Goal: Task Accomplishment & Management: Manage account settings

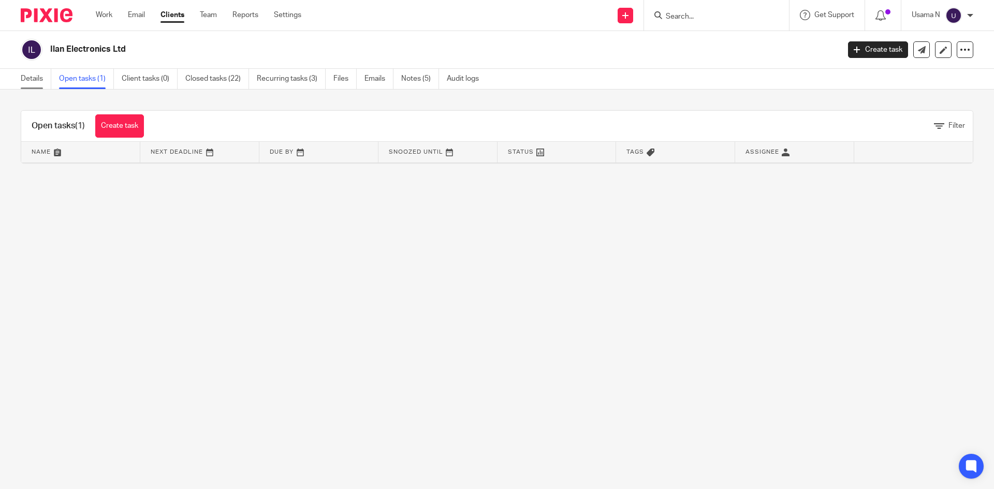
click at [40, 81] on link "Details" at bounding box center [36, 79] width 31 height 20
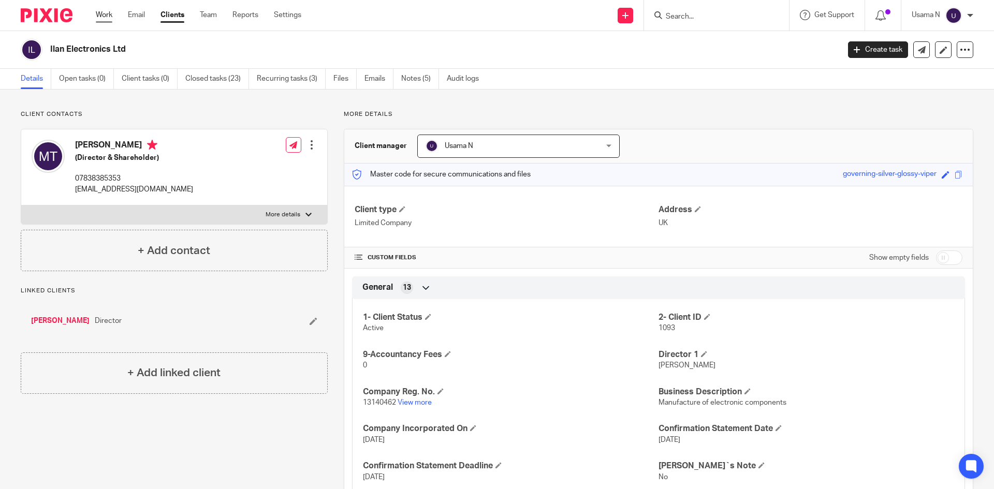
drag, startPoint x: 100, startPoint y: 9, endPoint x: 97, endPoint y: 16, distance: 7.9
click at [116, 187] on p "mostafat2009@gmail.com" at bounding box center [134, 189] width 118 height 10
drag, startPoint x: 116, startPoint y: 187, endPoint x: 99, endPoint y: 186, distance: 16.6
click at [99, 186] on p "mostafat2009@gmail.com" at bounding box center [134, 189] width 118 height 10
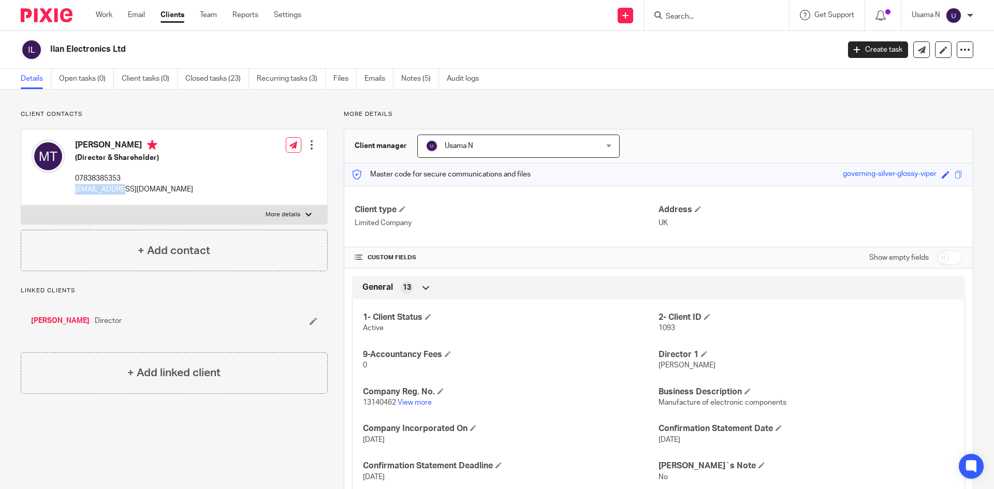
click at [99, 186] on p "mostafat2009@gmail.com" at bounding box center [134, 189] width 118 height 10
click at [703, 17] on input "Search" at bounding box center [711, 16] width 93 height 9
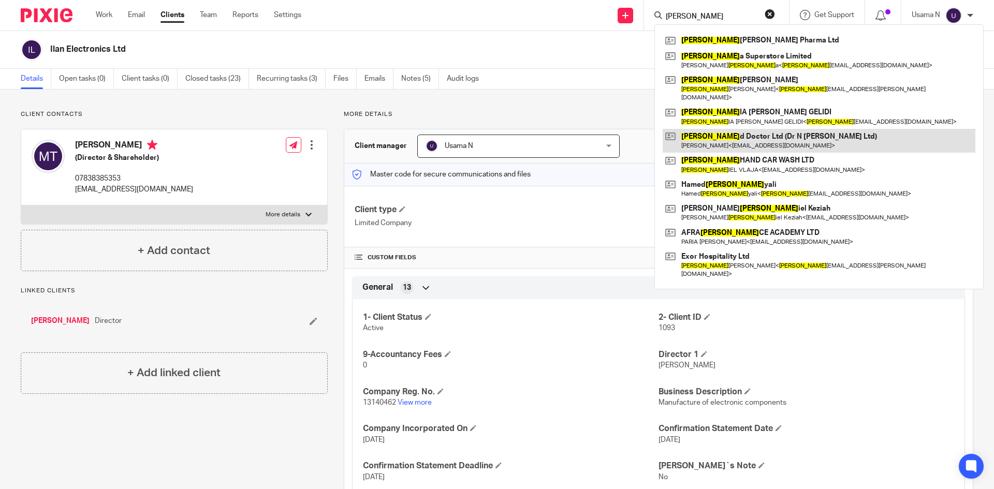
type input "dan"
click at [726, 137] on link at bounding box center [819, 141] width 313 height 24
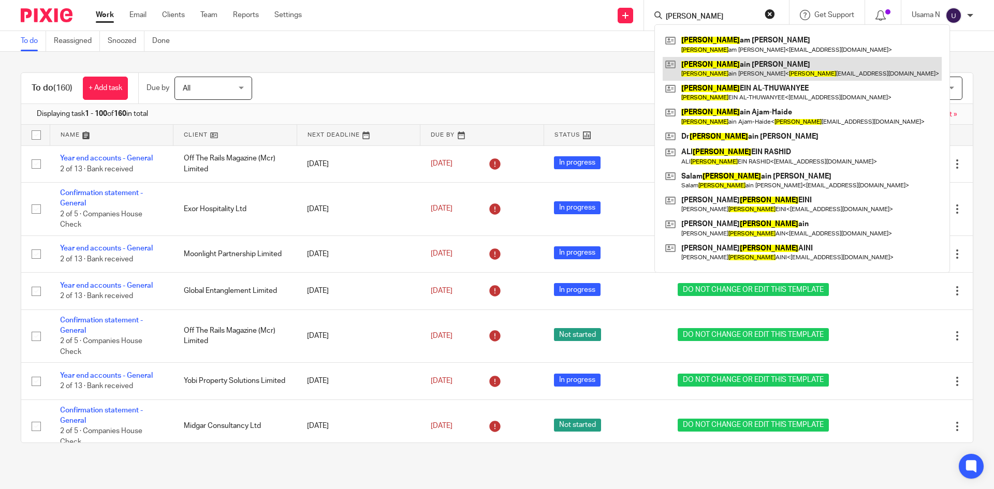
type input "huss"
click at [727, 70] on link at bounding box center [802, 69] width 279 height 24
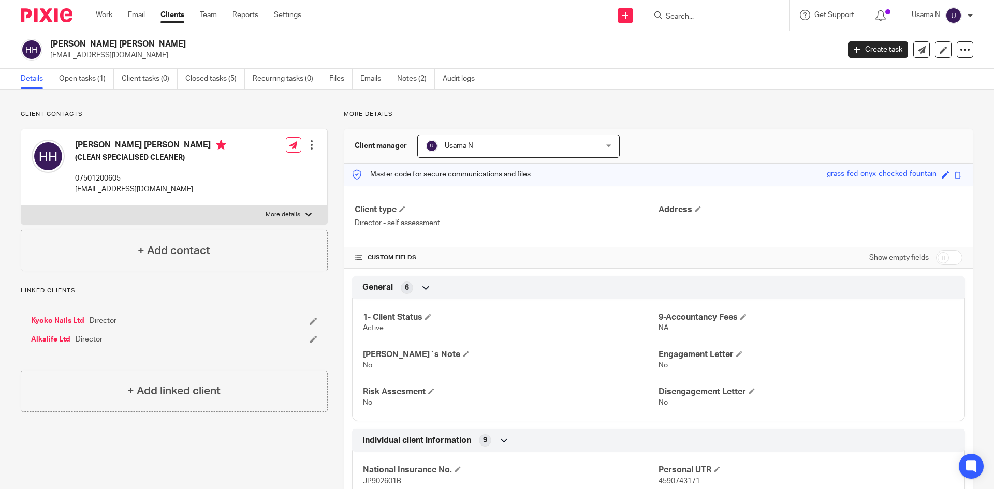
click at [709, 9] on form at bounding box center [720, 15] width 110 height 13
click at [709, 13] on input "Search" at bounding box center [711, 16] width 93 height 9
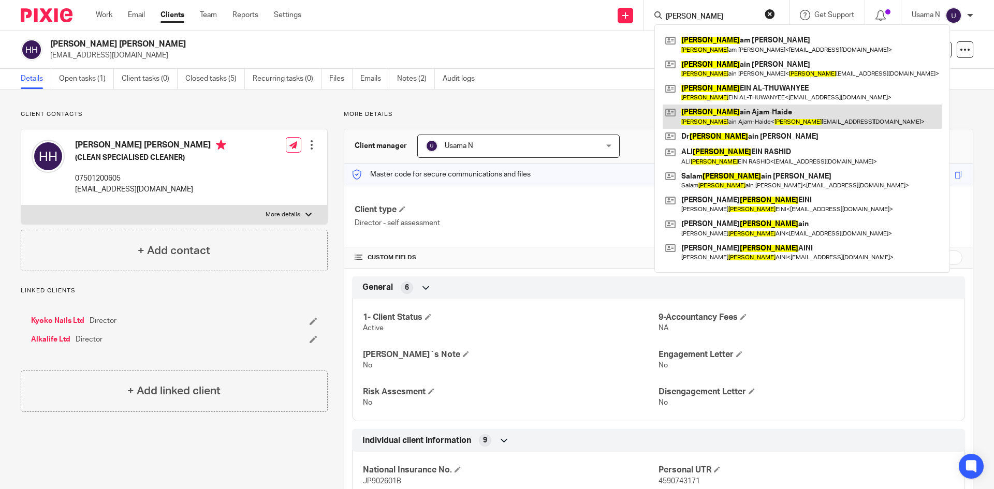
type input "huss"
click at [712, 110] on link at bounding box center [802, 117] width 279 height 24
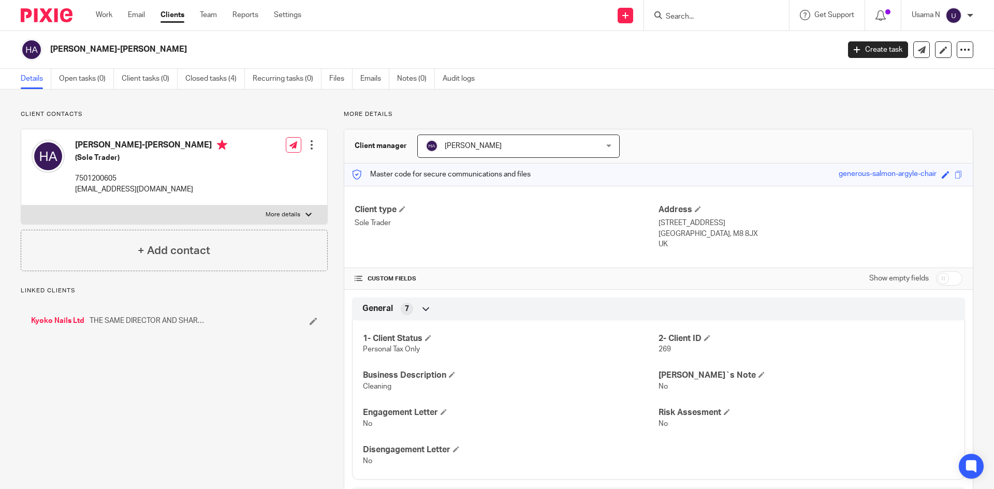
click at [731, 21] on input "Search" at bounding box center [711, 16] width 93 height 9
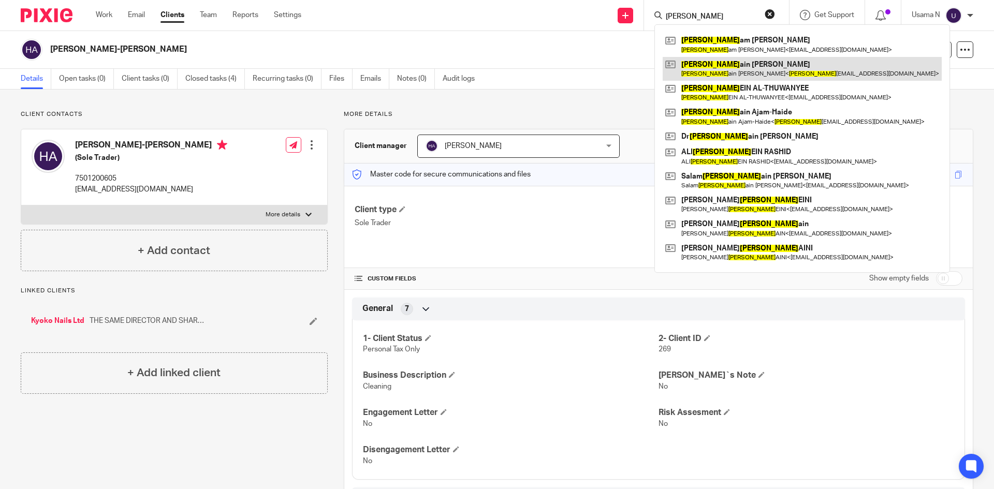
type input "huss"
click at [734, 78] on link at bounding box center [802, 69] width 279 height 24
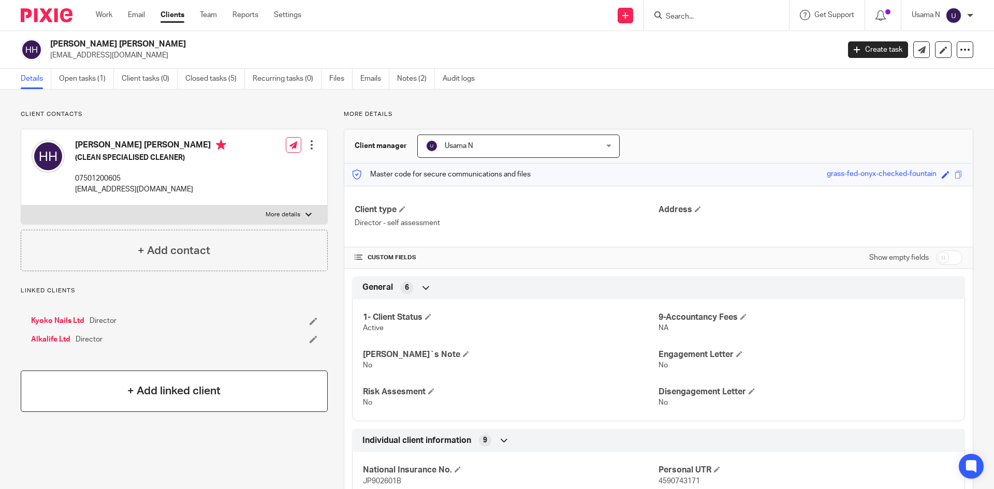
click at [151, 382] on div "+ Add linked client" at bounding box center [174, 391] width 307 height 41
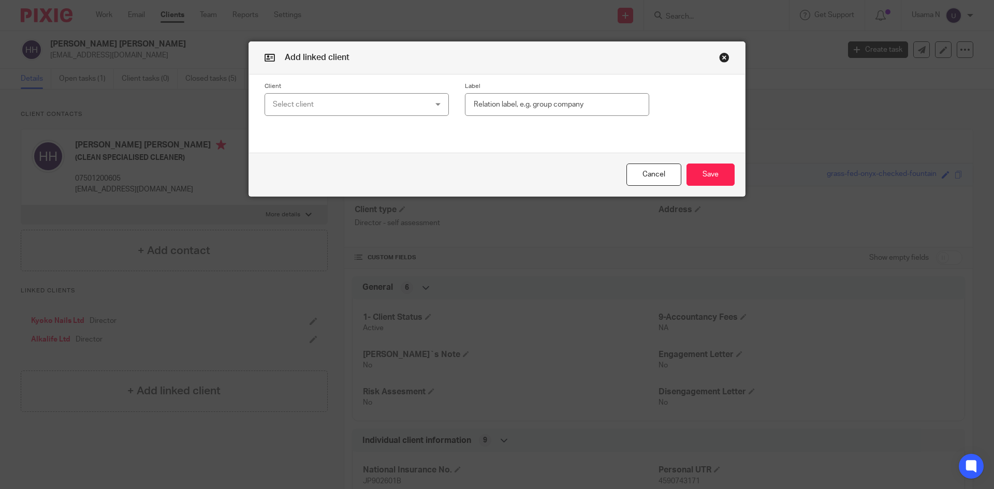
click at [345, 110] on div "Select client" at bounding box center [343, 105] width 140 height 22
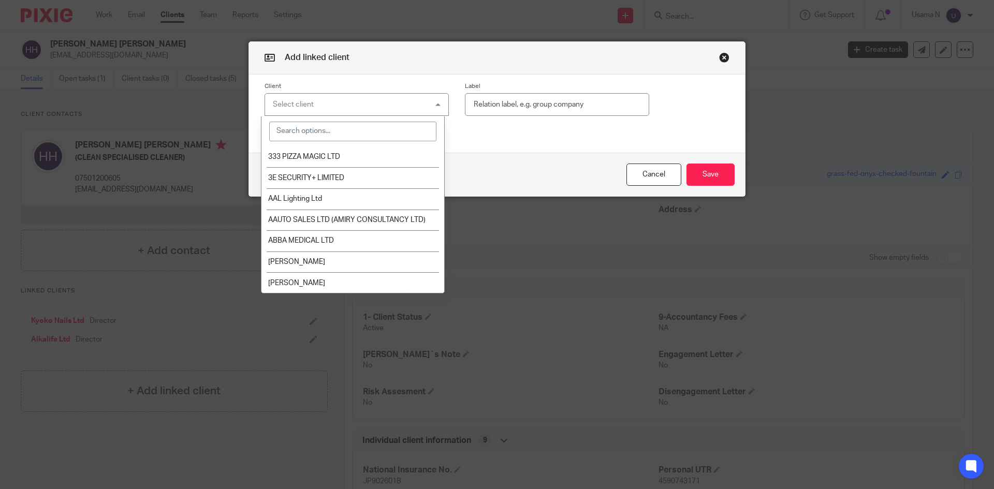
click at [342, 132] on input "search" at bounding box center [353, 132] width 168 height 20
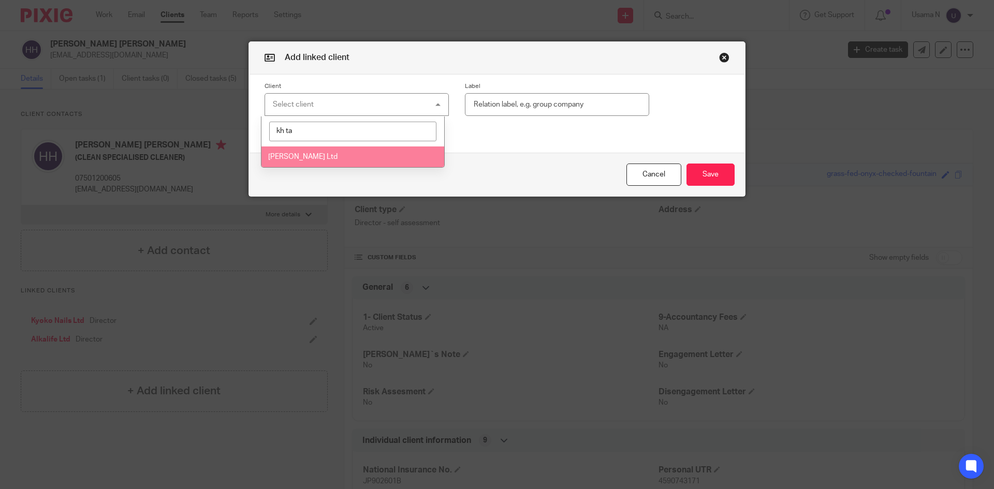
type input "kh ta"
click at [340, 151] on li "[PERSON_NAME] Ltd" at bounding box center [353, 157] width 183 height 21
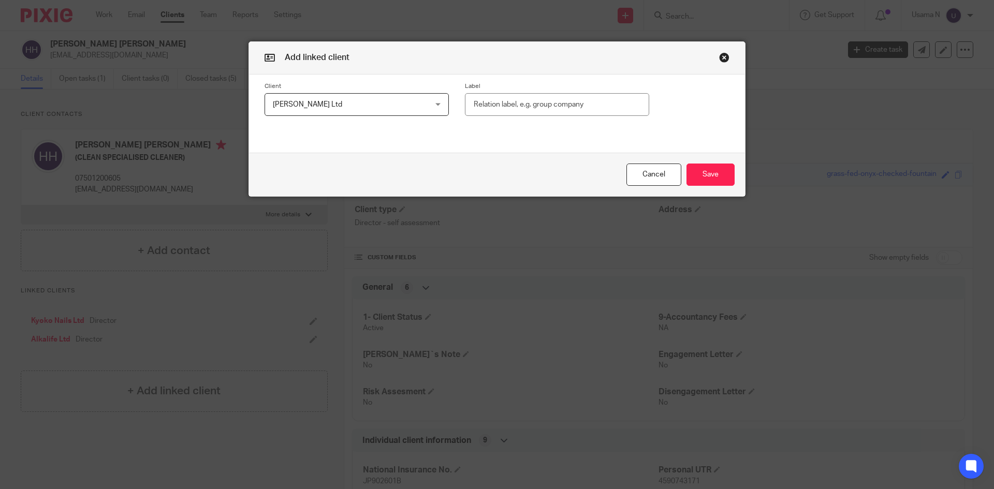
click at [585, 112] on input "text" at bounding box center [557, 104] width 184 height 23
type input "Director"
click at [703, 165] on button "Save" at bounding box center [711, 175] width 48 height 22
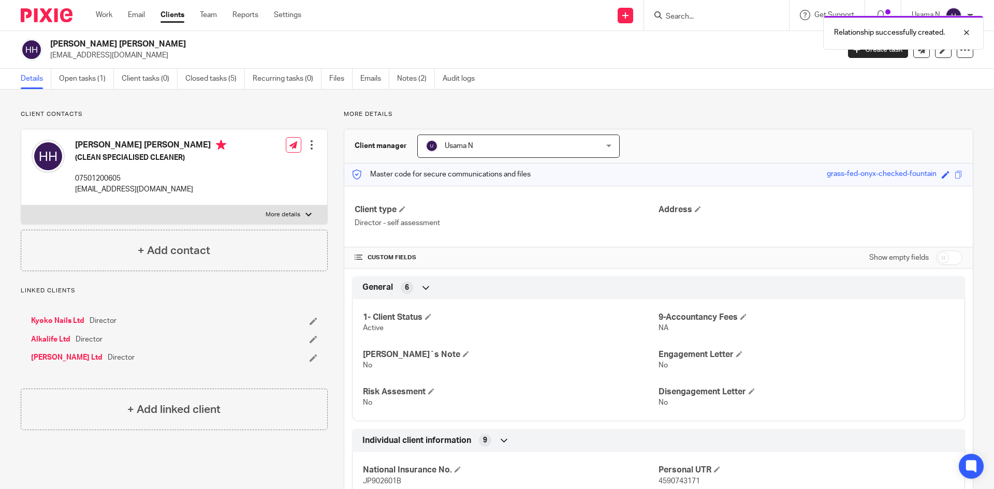
click at [52, 355] on link "[PERSON_NAME] Ltd" at bounding box center [66, 358] width 71 height 10
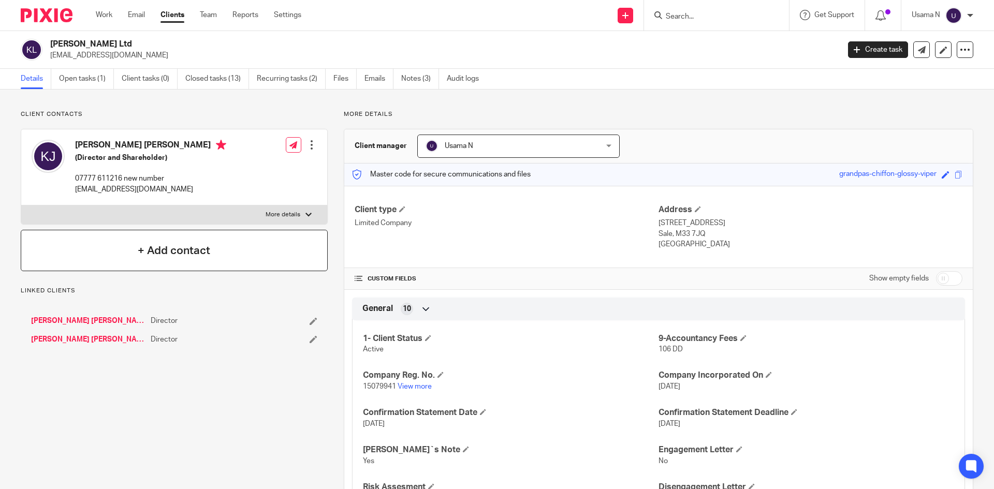
click at [226, 248] on div "+ Add contact" at bounding box center [174, 250] width 307 height 41
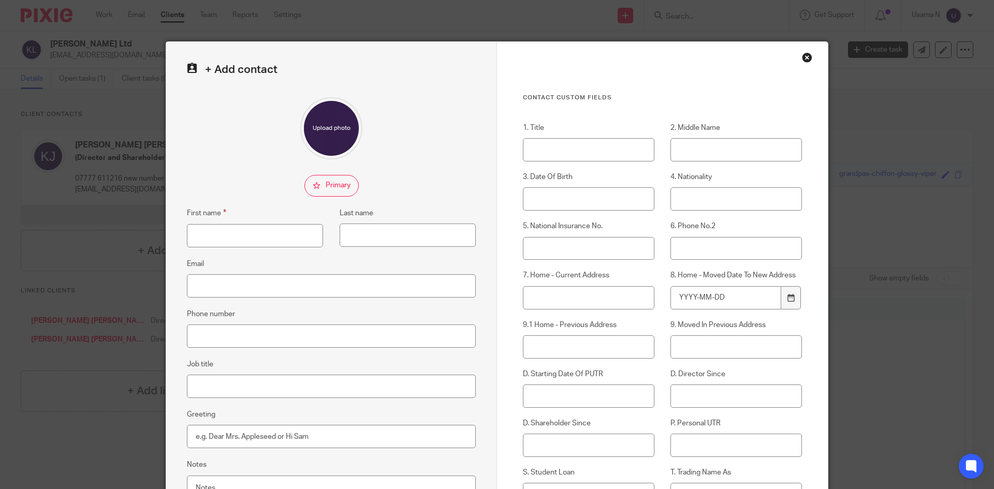
click at [805, 61] on div "Close this dialog window" at bounding box center [807, 57] width 10 height 10
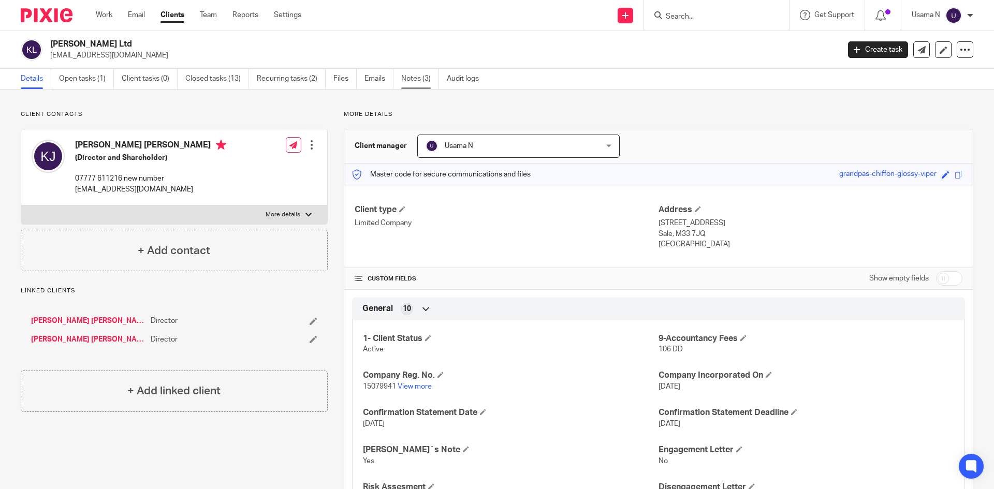
click at [423, 88] on link "Notes (3)" at bounding box center [420, 79] width 38 height 20
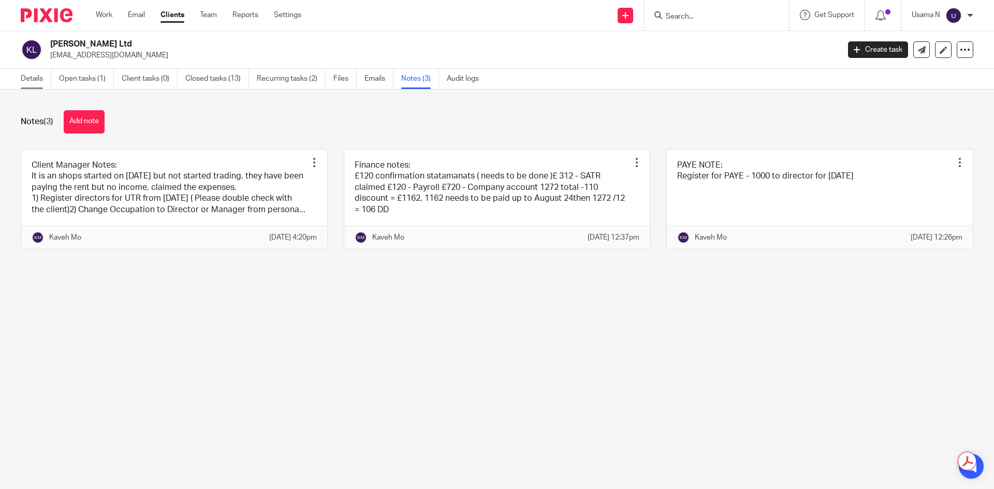
click at [34, 76] on link "Details" at bounding box center [36, 79] width 31 height 20
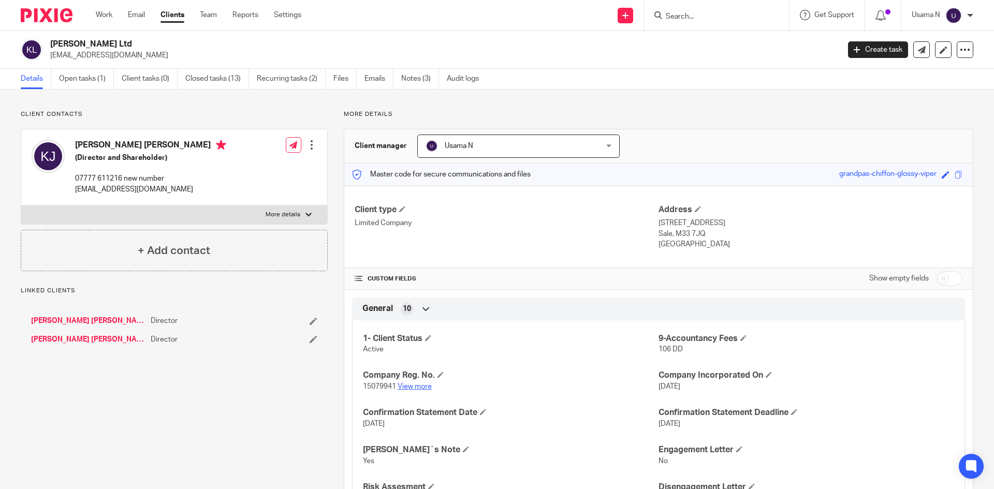
click at [411, 389] on link "View more" at bounding box center [415, 386] width 34 height 7
click at [416, 69] on link "Notes (3)" at bounding box center [420, 79] width 38 height 20
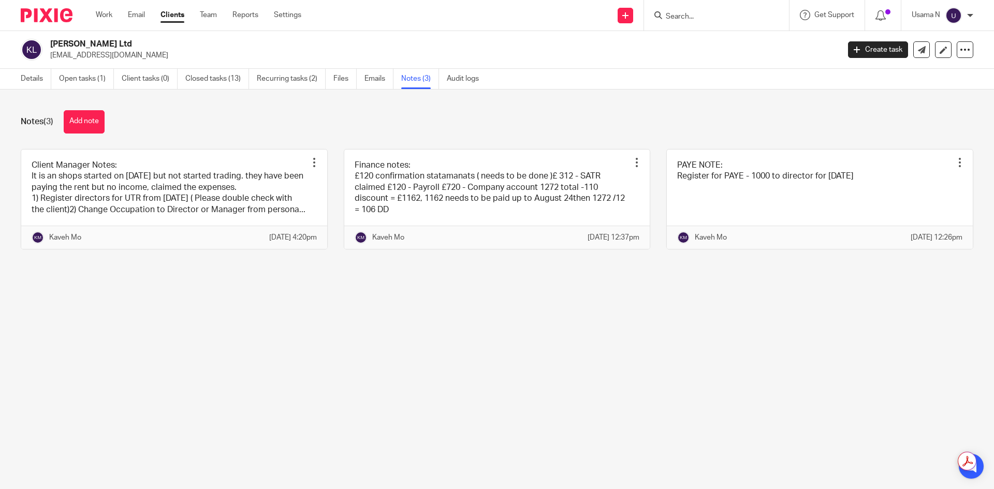
click at [96, 134] on div "Notes (3) Add note Client Manager Notes: It is an shops started on August 2013 …" at bounding box center [497, 188] width 994 height 196
click at [96, 131] on button "Add note" at bounding box center [84, 121] width 41 height 23
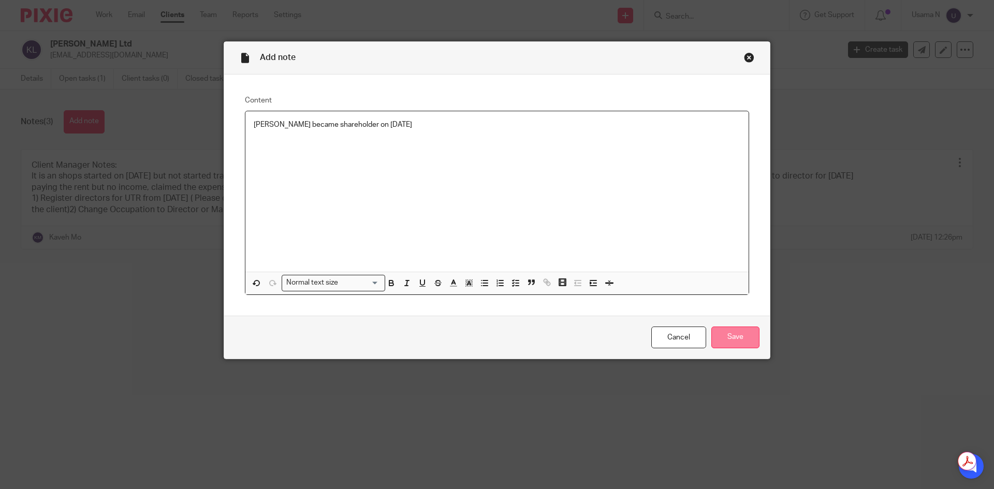
click at [715, 331] on input "Save" at bounding box center [736, 338] width 48 height 22
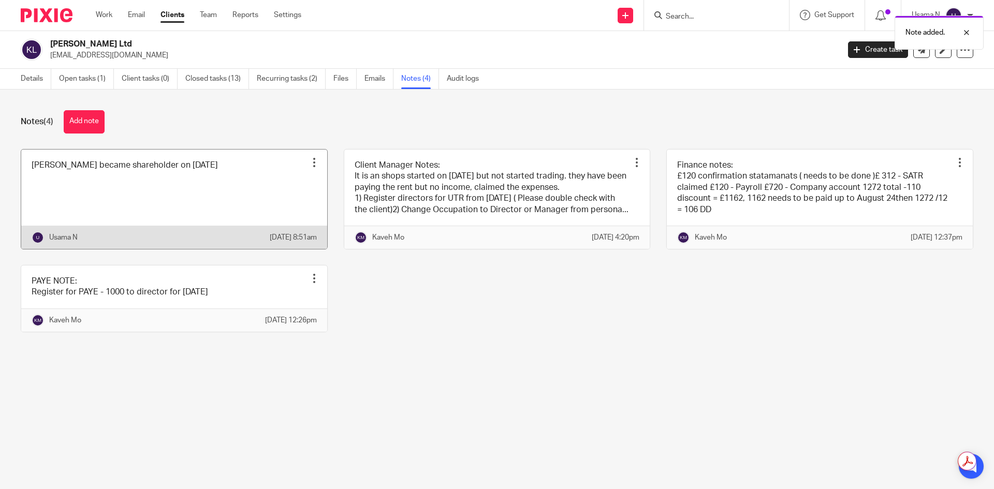
click at [248, 186] on link at bounding box center [174, 199] width 306 height 99
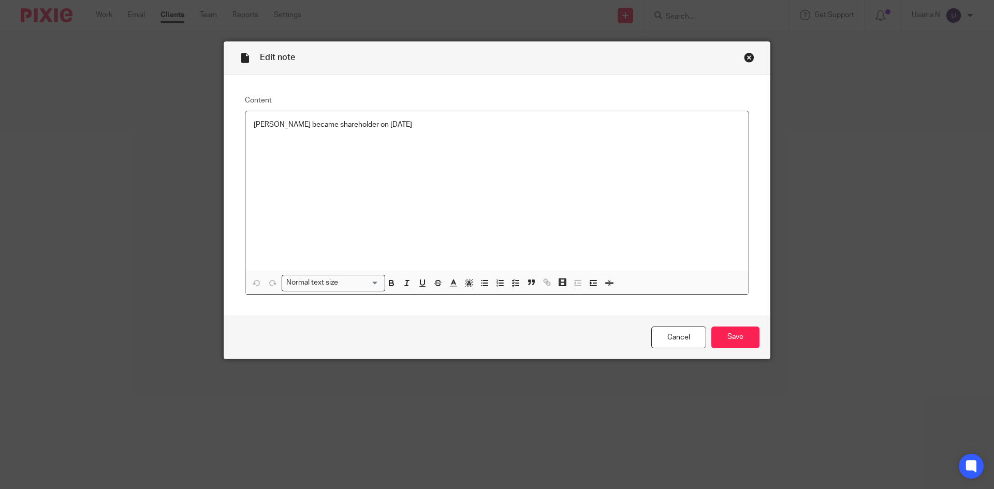
drag, startPoint x: 306, startPoint y: 125, endPoint x: 337, endPoint y: 114, distance: 32.6
click at [307, 125] on p "Hussain became shareholder on 01/07/2025" at bounding box center [497, 125] width 487 height 10
click at [648, 167] on div "Hussain became sole shareholder on 01/07/2025" at bounding box center [496, 191] width 503 height 161
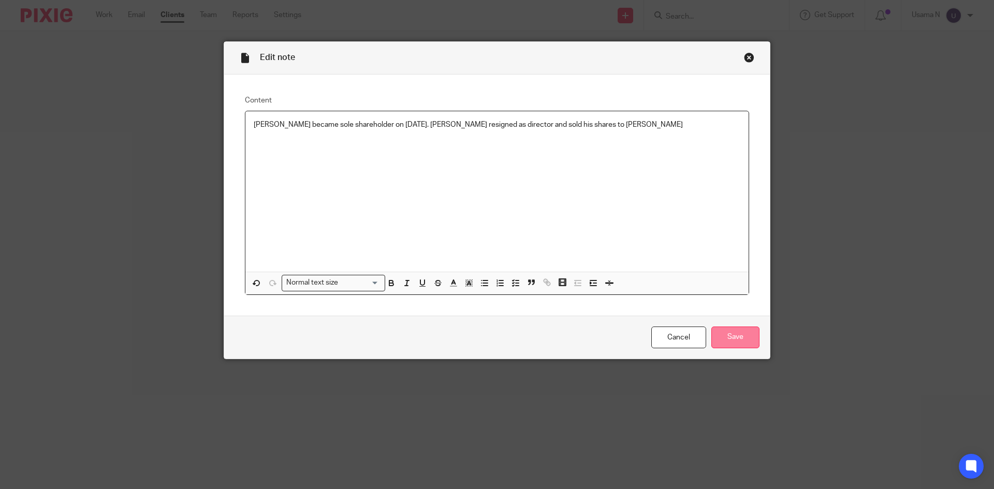
click at [733, 338] on input "Save" at bounding box center [736, 338] width 48 height 22
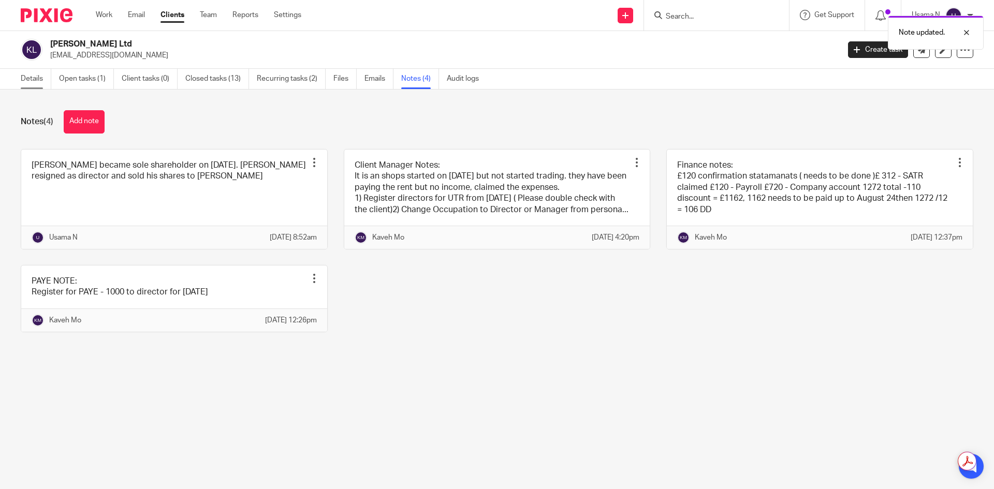
click at [25, 73] on link "Details" at bounding box center [36, 79] width 31 height 20
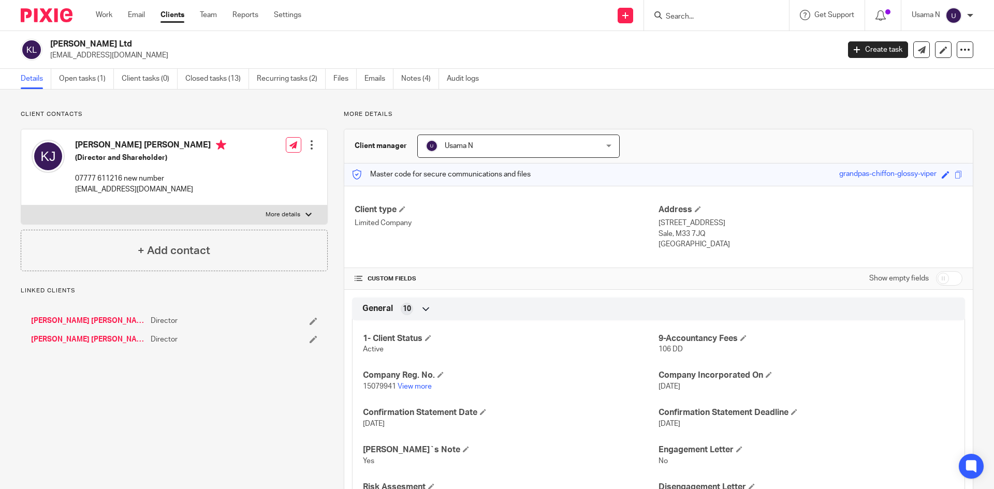
click at [311, 148] on div at bounding box center [312, 145] width 10 height 10
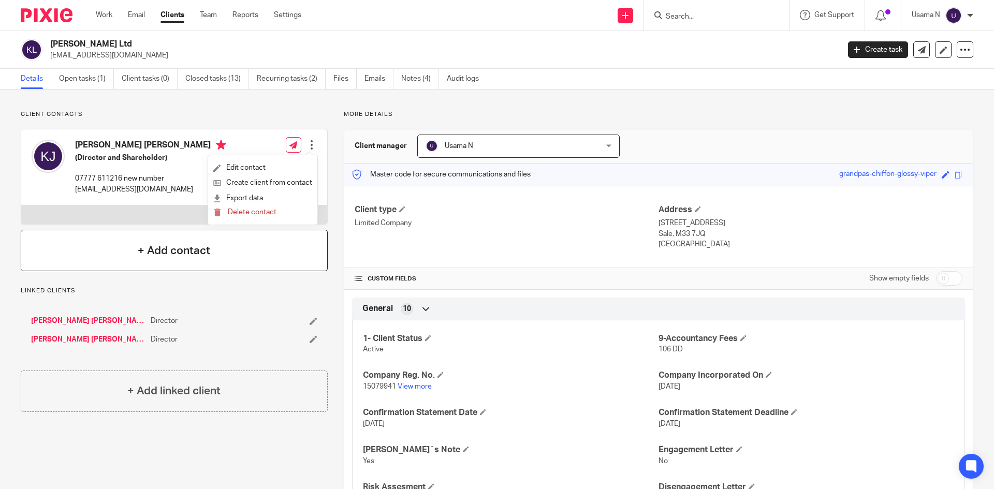
click at [173, 247] on h4 "+ Add contact" at bounding box center [174, 251] width 73 height 16
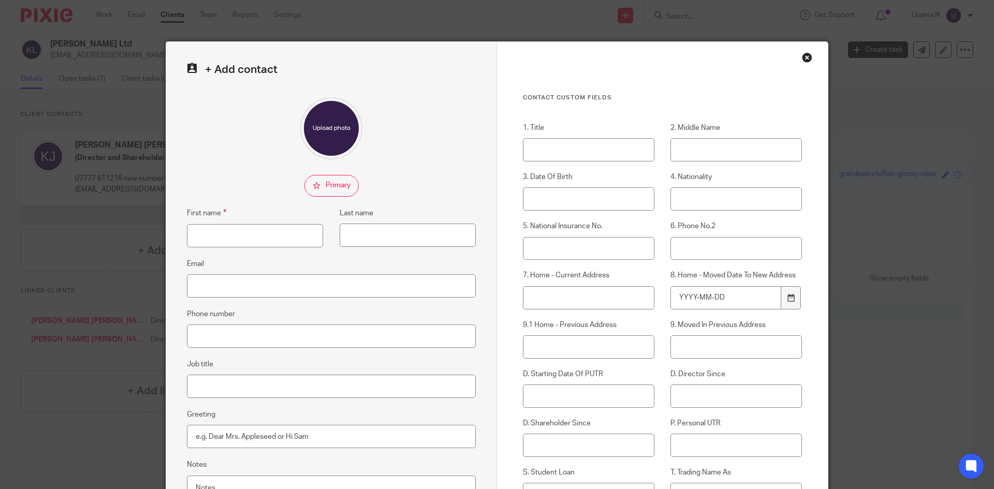
click at [207, 216] on label "First name" at bounding box center [206, 213] width 39 height 12
click at [207, 224] on input "First name" at bounding box center [255, 235] width 136 height 23
click at [210, 233] on input "First name" at bounding box center [255, 235] width 136 height 23
type input "Hussain"
paste input "Ajam"
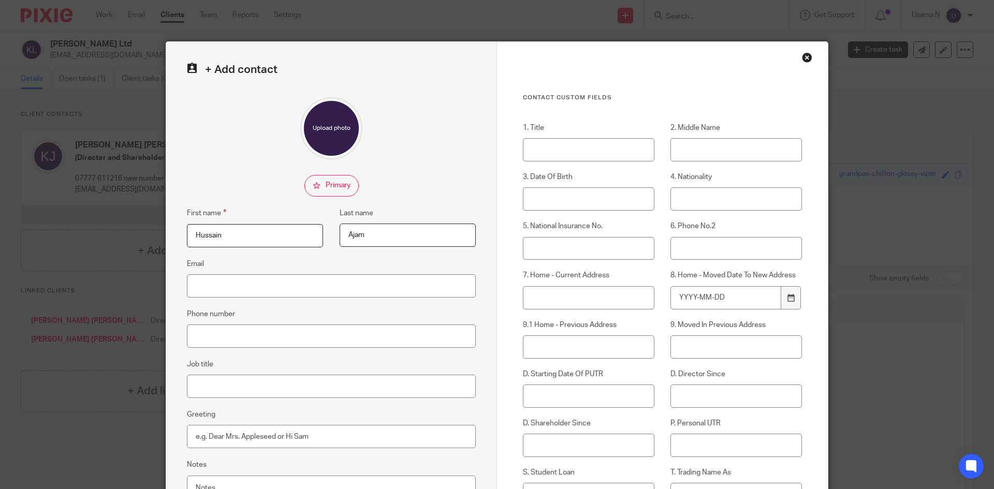
paste input "Haide"
type input "[PERSON_NAME]"
click at [268, 282] on input "Email" at bounding box center [331, 285] width 289 height 23
paste input "[EMAIL_ADDRESS][DOMAIN_NAME]"
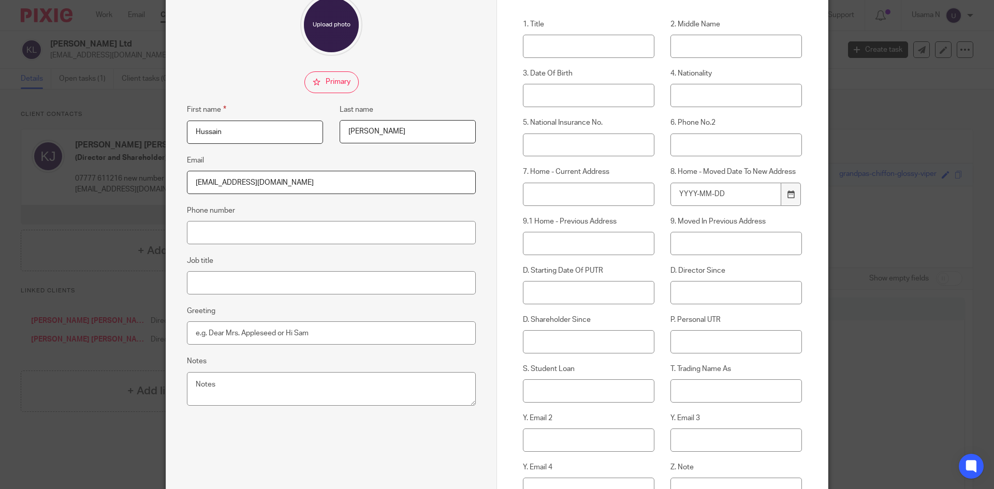
type input "[EMAIL_ADDRESS][DOMAIN_NAME]"
click at [306, 232] on input "Phone number" at bounding box center [331, 232] width 289 height 23
paste input "07501200605"
type input "07501200605"
click at [269, 434] on div "+ Add contact First name [PERSON_NAME] Last name [PERSON_NAME] Email [EMAIL_ADD…" at bounding box center [331, 248] width 331 height 621
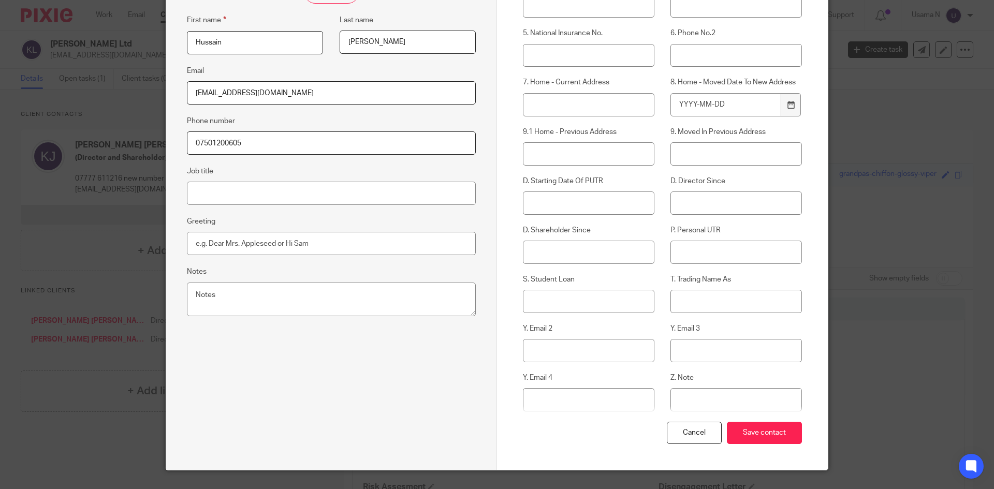
scroll to position [216, 0]
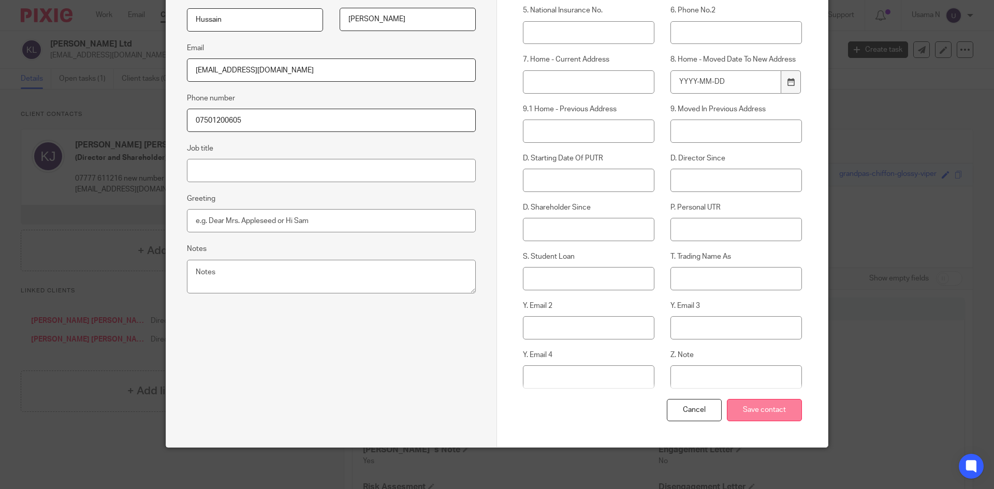
click at [758, 417] on input "Save contact" at bounding box center [764, 410] width 75 height 22
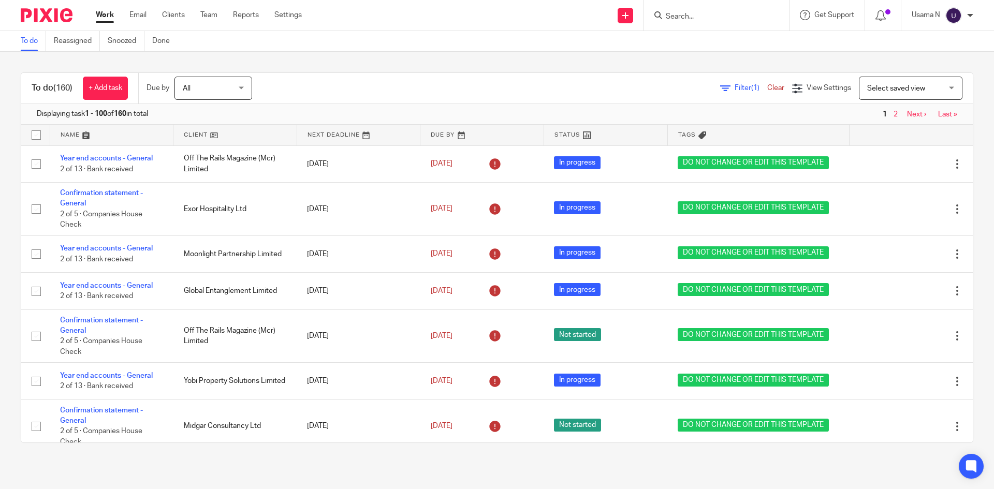
click at [713, 17] on input "Search" at bounding box center [711, 16] width 93 height 9
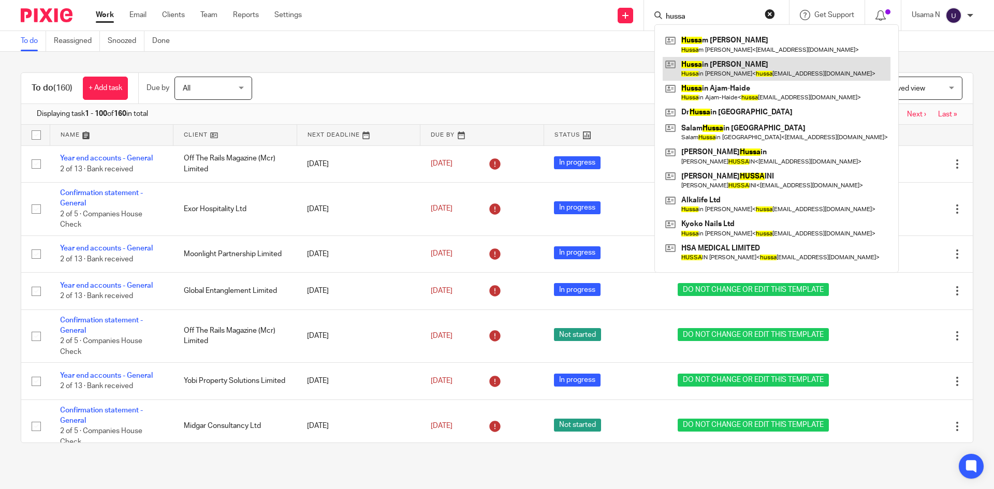
type input "hussa"
click at [725, 59] on link at bounding box center [777, 69] width 228 height 24
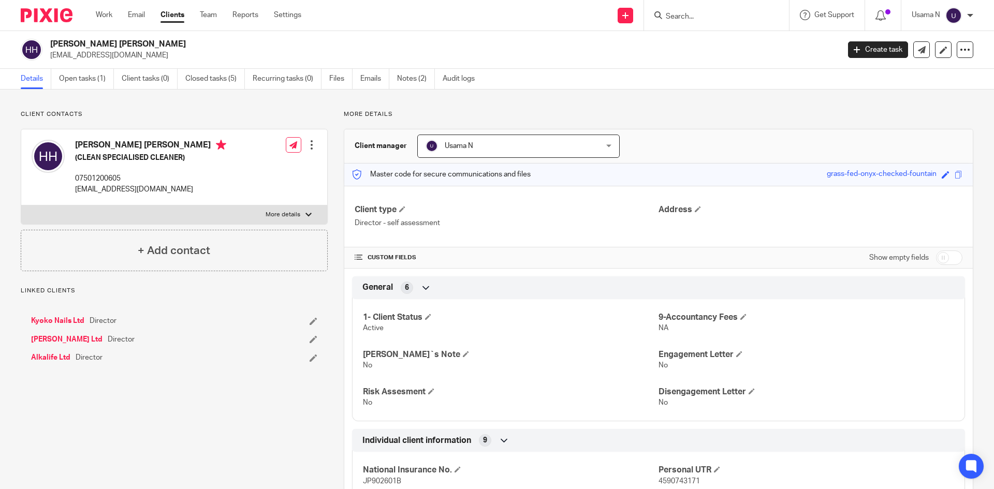
click at [122, 142] on h4 "[PERSON_NAME] [PERSON_NAME]" at bounding box center [150, 146] width 151 height 13
copy h4 "Ajam"
click at [150, 144] on h4 "[PERSON_NAME] [PERSON_NAME]" at bounding box center [150, 146] width 151 height 13
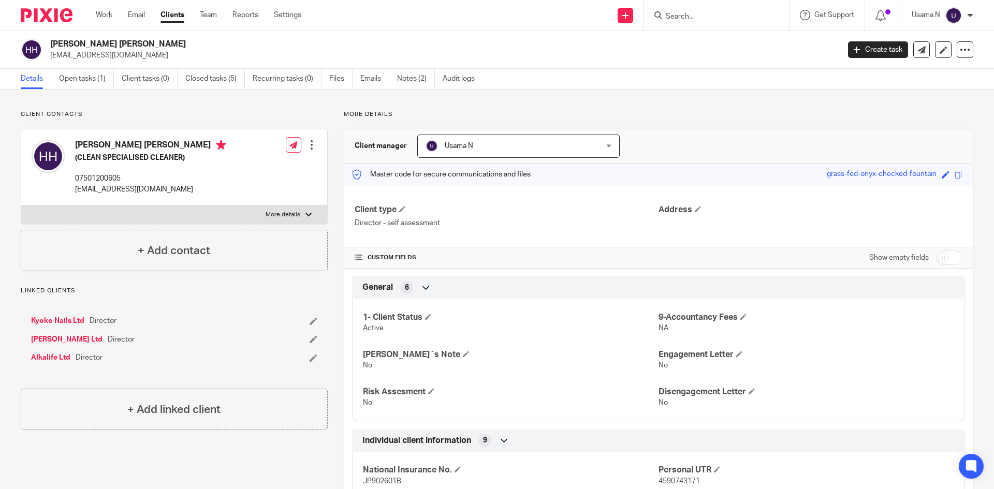
copy h4 "Haide"
click at [132, 187] on p "[EMAIL_ADDRESS][DOMAIN_NAME]" at bounding box center [150, 189] width 151 height 10
copy div "[EMAIL_ADDRESS][DOMAIN_NAME]"
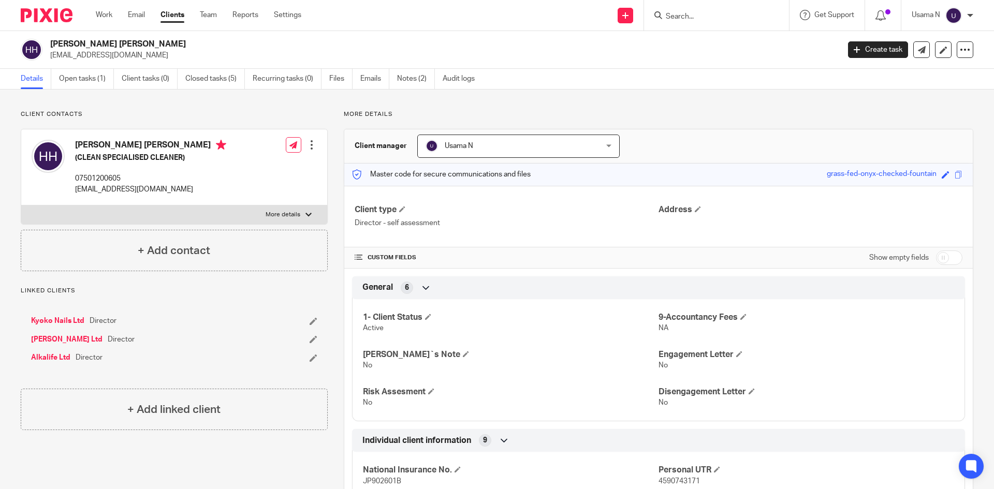
click at [109, 181] on p "07501200605" at bounding box center [150, 178] width 151 height 10
copy p "07501200605"
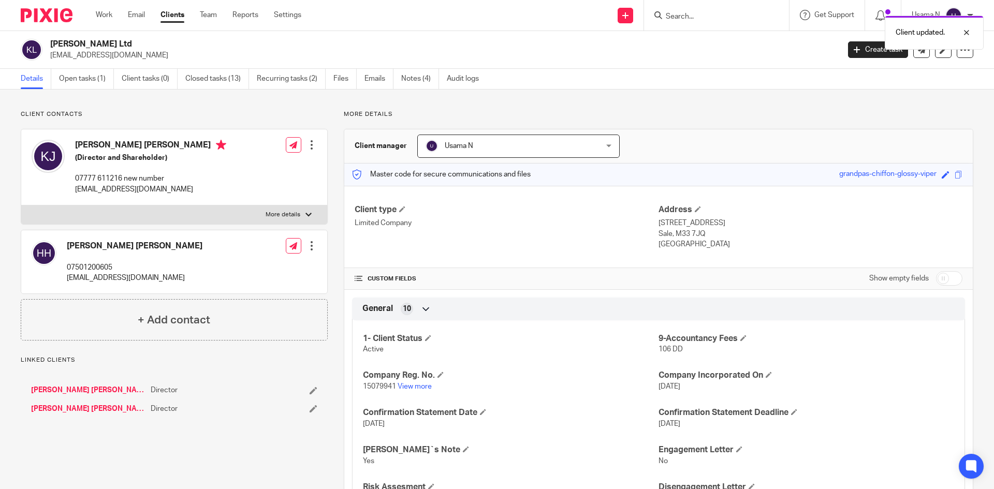
click at [309, 245] on div at bounding box center [312, 246] width 10 height 10
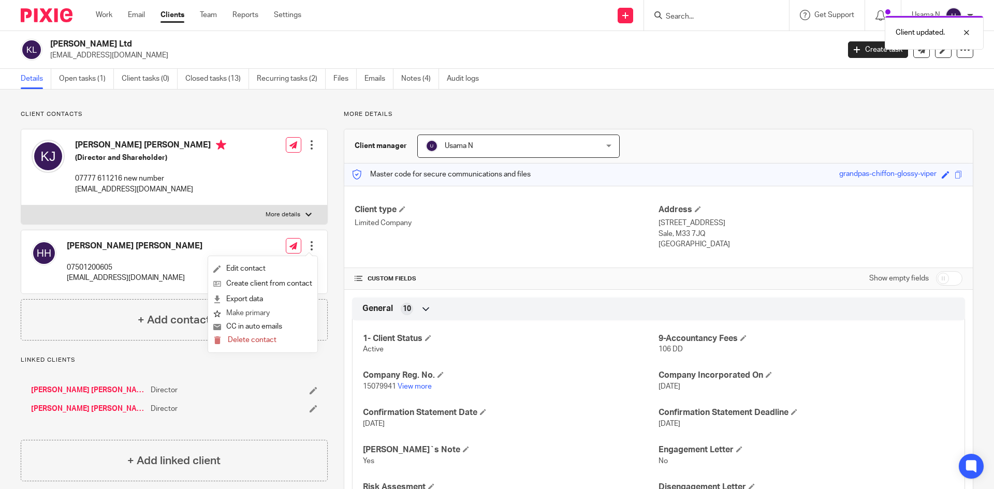
click at [254, 313] on button "Make primary" at bounding box center [241, 313] width 56 height 13
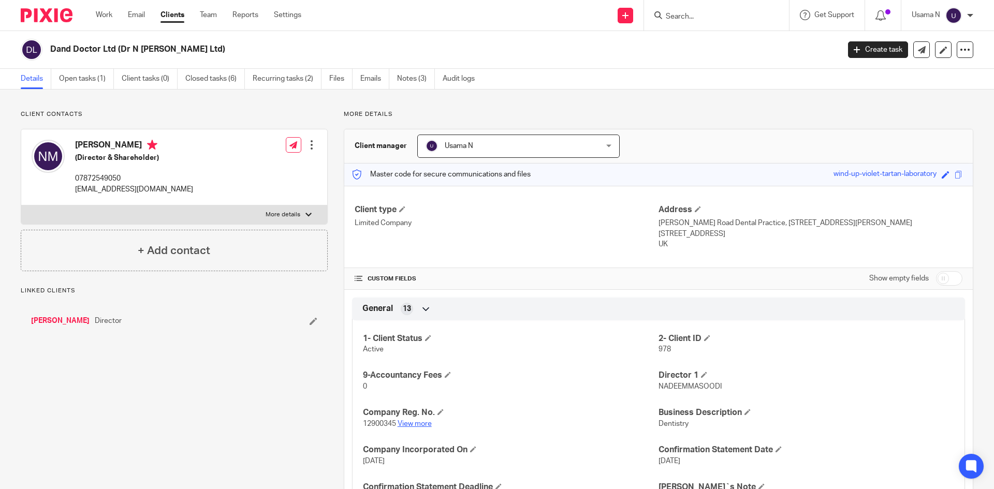
click at [417, 423] on link "View more" at bounding box center [415, 424] width 34 height 7
click at [690, 211] on h4 "Address" at bounding box center [811, 210] width 304 height 11
click at [695, 209] on span at bounding box center [698, 209] width 6 height 6
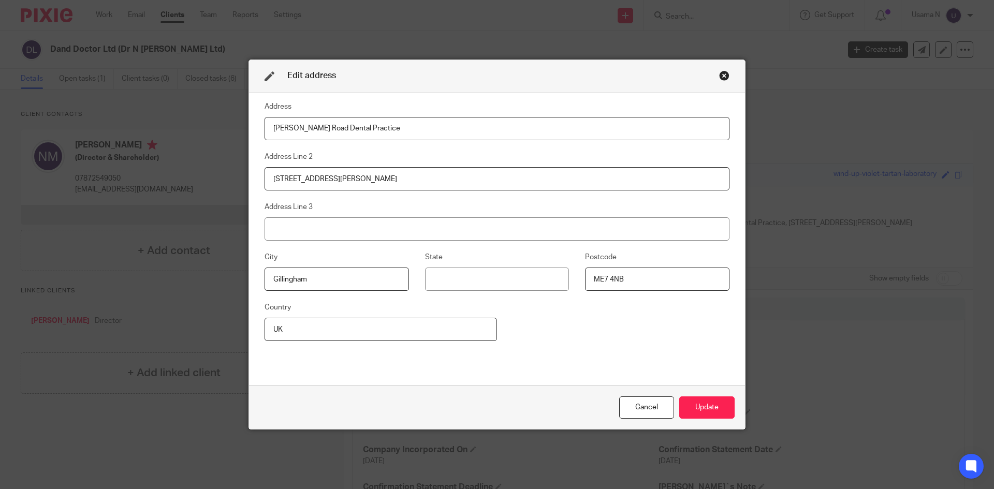
drag, startPoint x: 409, startPoint y: 135, endPoint x: 259, endPoint y: 117, distance: 150.8
click at [265, 117] on fieldset "Address Nelson Road Dental Practice" at bounding box center [497, 120] width 465 height 40
paste input "2 Ruby Walk"
type input "2 Ruby Walk"
drag, startPoint x: 332, startPoint y: 182, endPoint x: 188, endPoint y: 179, distance: 144.0
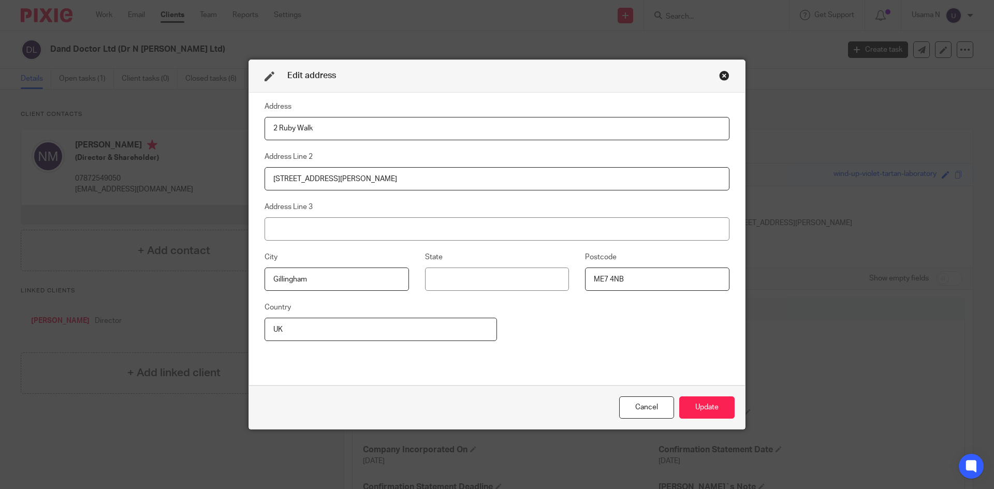
click at [188, 179] on div "Edit address Address 2 Ruby Walk Address Line 2 193 Nelson Road Address Line 3 …" at bounding box center [497, 244] width 994 height 489
paste input "Kings Hill"
type input "Kings Hill"
click at [357, 223] on input at bounding box center [497, 229] width 465 height 23
paste input "West Malling"
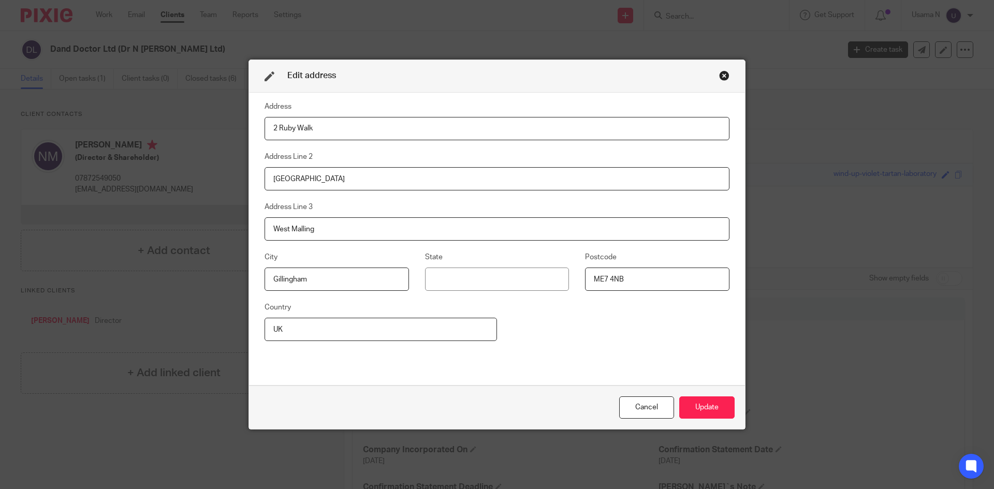
type input "West Malling"
drag, startPoint x: 617, startPoint y: 280, endPoint x: 584, endPoint y: 274, distance: 33.6
click at [585, 274] on input "ME7 4NB" at bounding box center [657, 279] width 144 height 23
paste input "19 4JT"
type input "ME19 4JT"
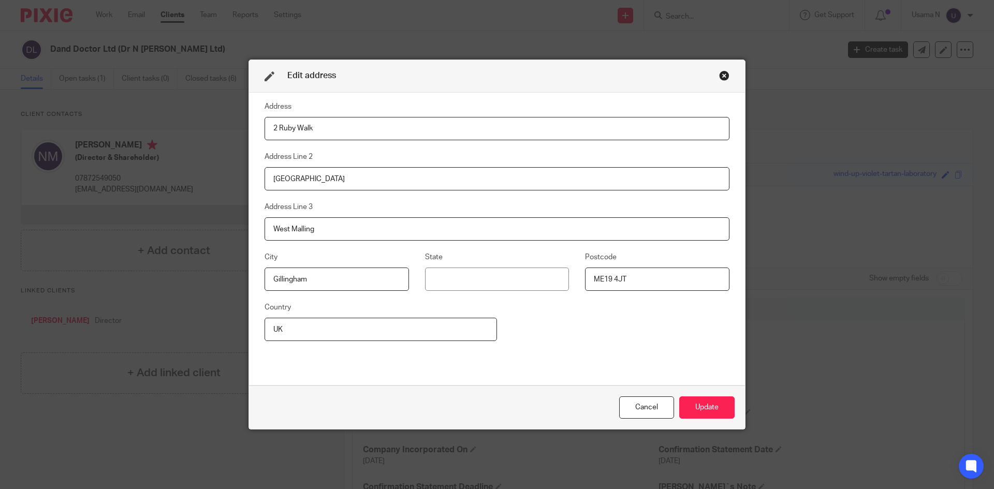
drag, startPoint x: 356, startPoint y: 289, endPoint x: 246, endPoint y: 268, distance: 111.7
click at [249, 268] on fieldset "City Gillingham" at bounding box center [329, 271] width 161 height 40
click at [712, 413] on button "Update" at bounding box center [706, 408] width 55 height 22
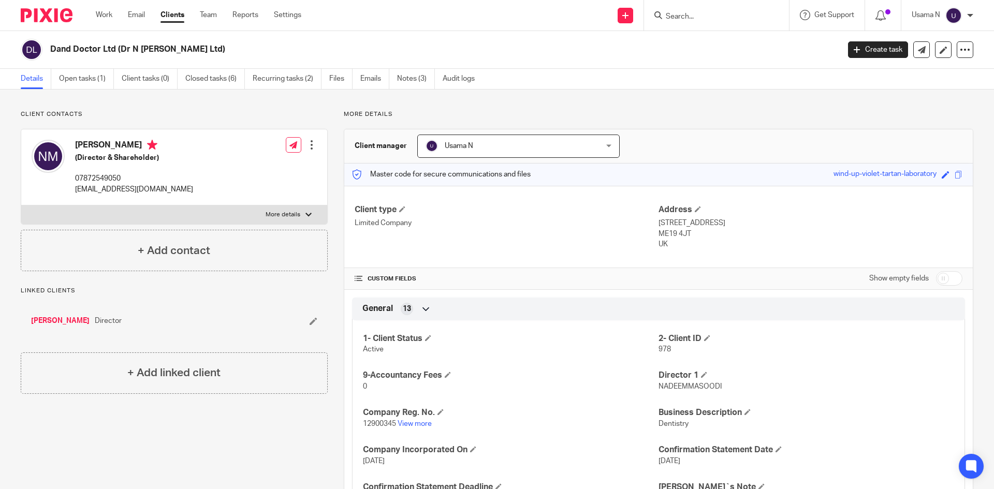
click at [370, 422] on span "12900345" at bounding box center [379, 424] width 33 height 7
copy p "12900345"
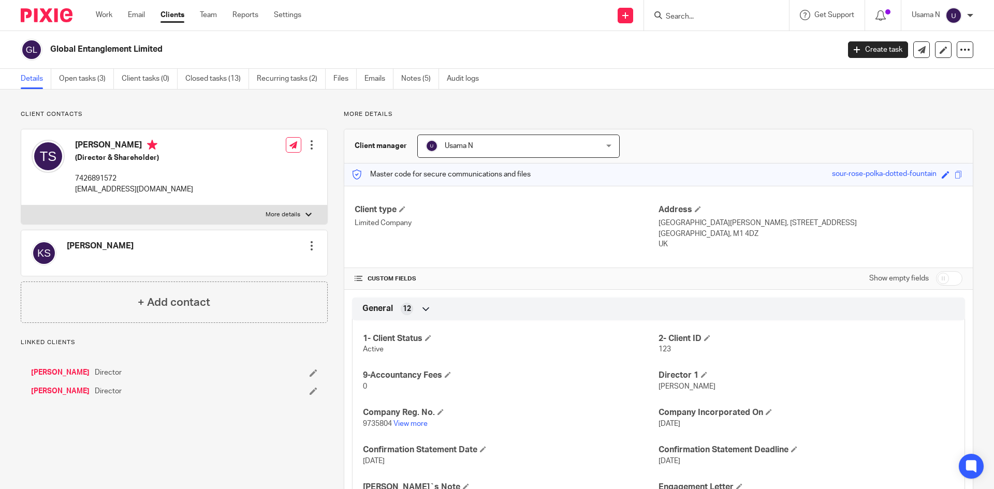
click at [408, 429] on p "9735804 View more" at bounding box center [511, 424] width 296 height 10
click at [408, 426] on link "View more" at bounding box center [411, 424] width 34 height 7
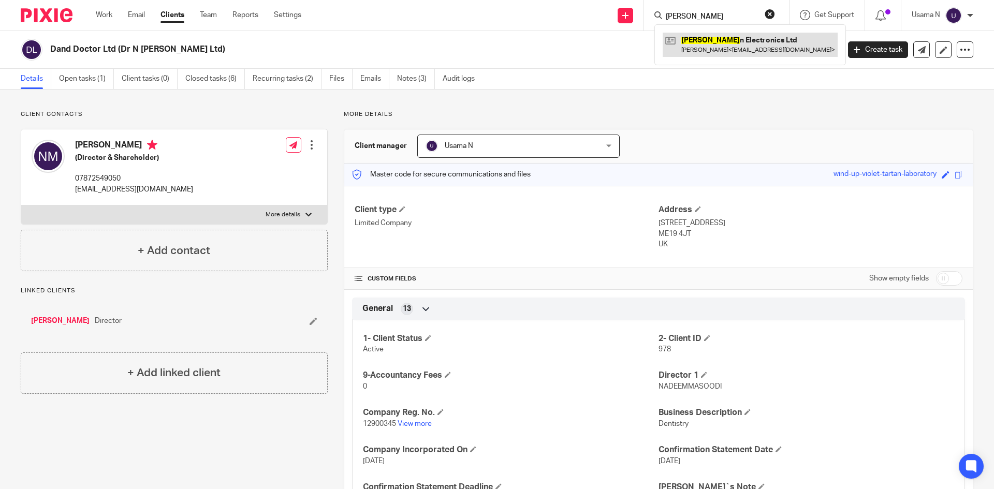
type input "[PERSON_NAME]"
click at [721, 43] on link at bounding box center [750, 45] width 175 height 24
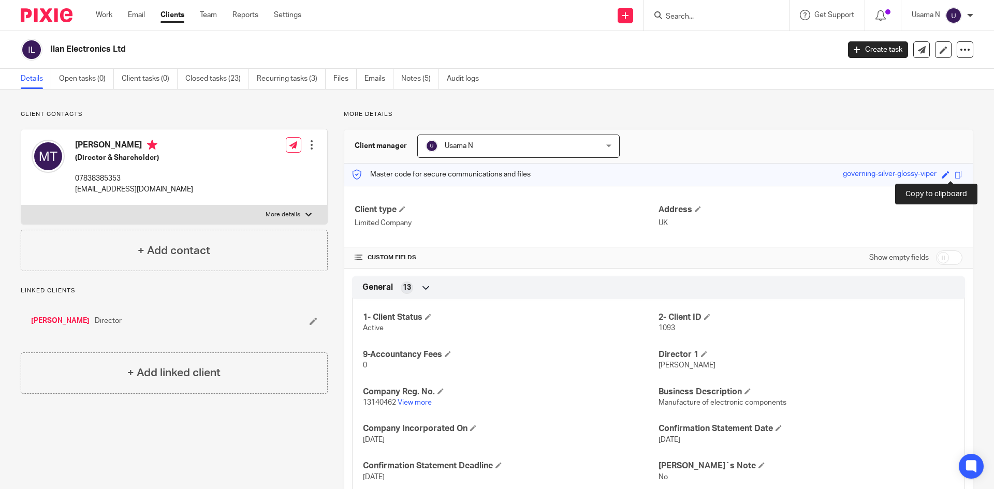
click at [955, 177] on span at bounding box center [959, 175] width 8 height 8
